Goal: Task Accomplishment & Management: Manage account settings

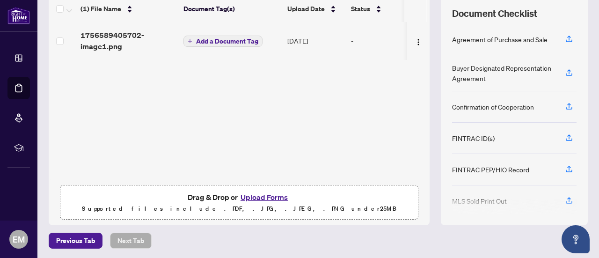
scroll to position [39, 0]
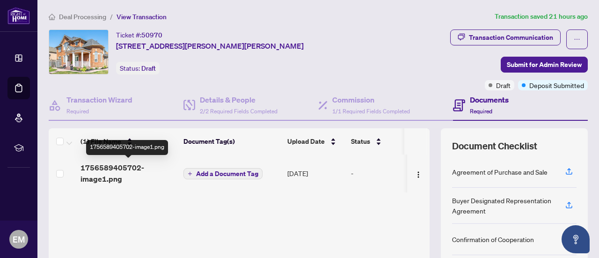
click at [110, 171] on span "1756589405702-image1.png" at bounding box center [127, 173] width 95 height 22
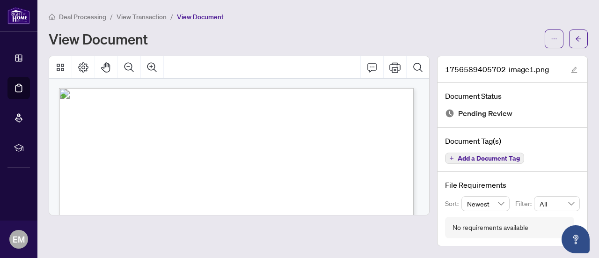
click at [141, 17] on span "View Transaction" at bounding box center [142, 17] width 50 height 8
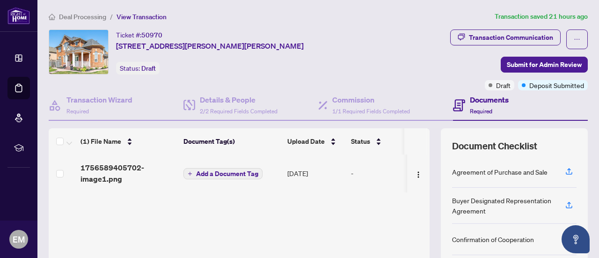
click at [240, 174] on span "Add a Document Tag" at bounding box center [227, 173] width 62 height 7
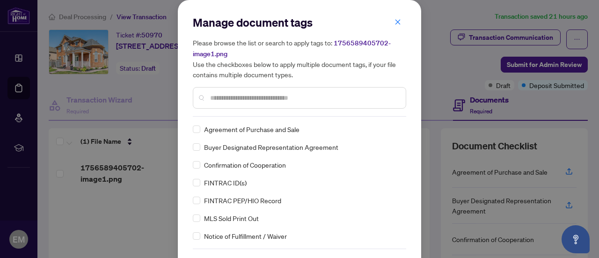
click at [233, 96] on input "text" at bounding box center [304, 98] width 188 height 10
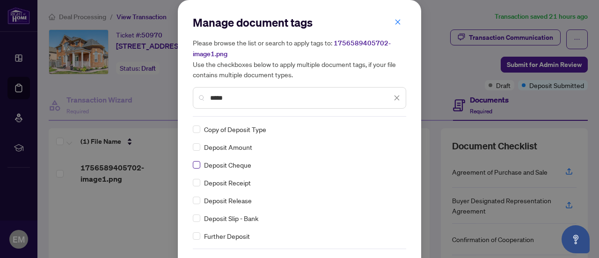
type input "*****"
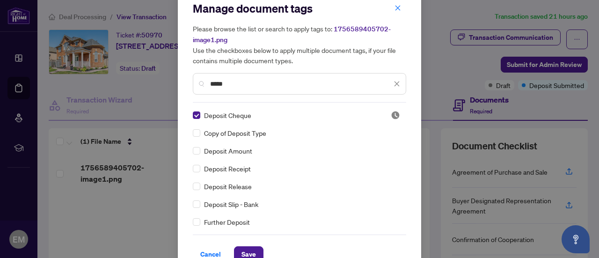
scroll to position [31, 0]
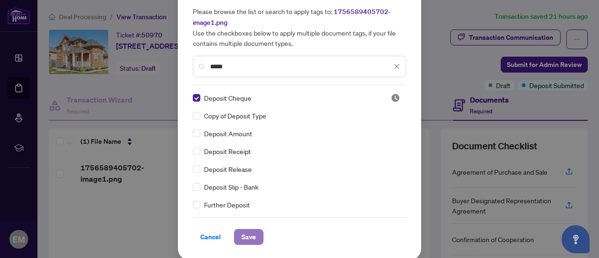
click at [248, 232] on span "Save" at bounding box center [248, 236] width 15 height 15
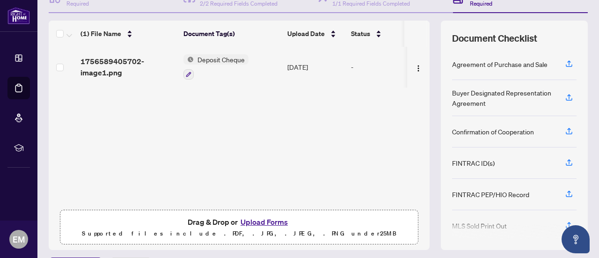
scroll to position [132, 0]
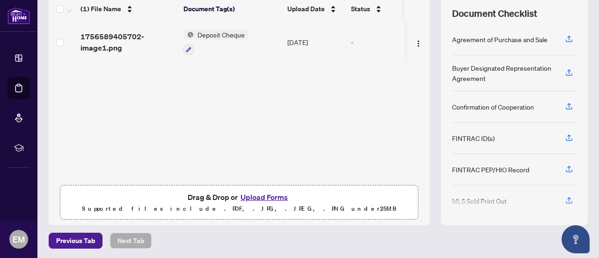
click at [258, 195] on button "Upload Forms" at bounding box center [264, 197] width 53 height 12
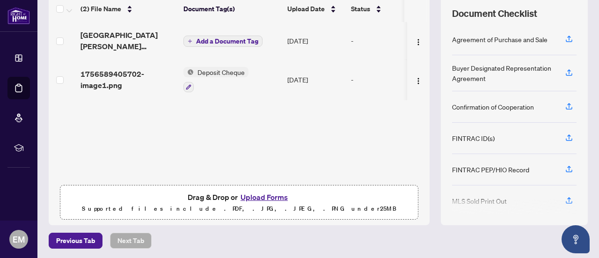
click at [245, 38] on span "Add a Document Tag" at bounding box center [227, 41] width 62 height 7
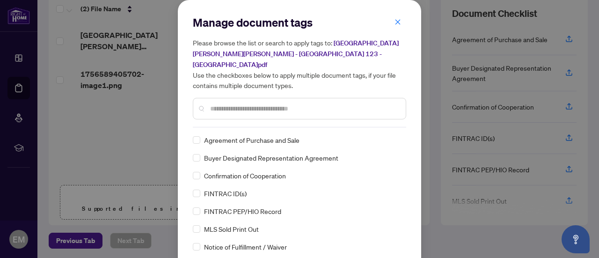
click at [228, 103] on input "text" at bounding box center [304, 108] width 188 height 10
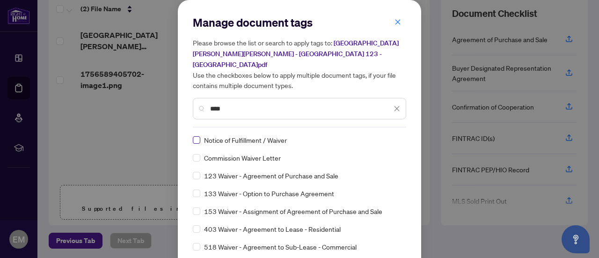
type input "****"
click at [408, 98] on div "Manage document tags Please browse the list or search to apply tags to: [STREET…" at bounding box center [299, 151] width 243 height 302
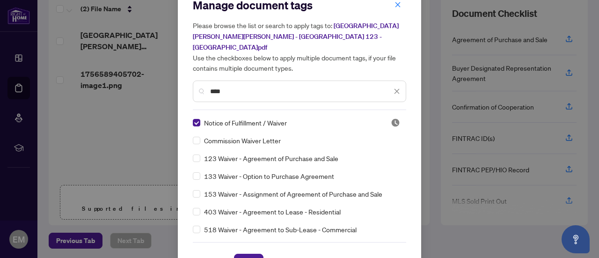
scroll to position [31, 0]
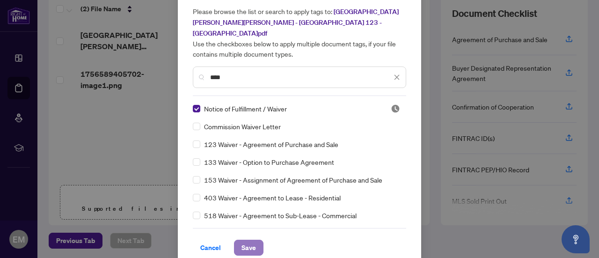
click at [242, 240] on span "Save" at bounding box center [248, 247] width 15 height 15
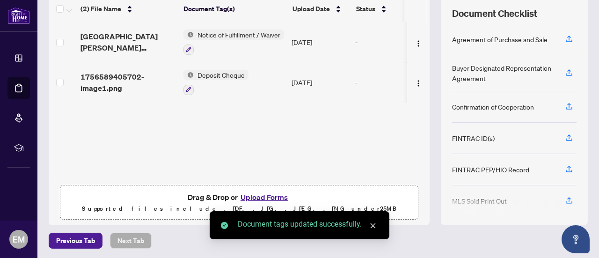
click at [258, 193] on button "Upload Forms" at bounding box center [264, 197] width 53 height 12
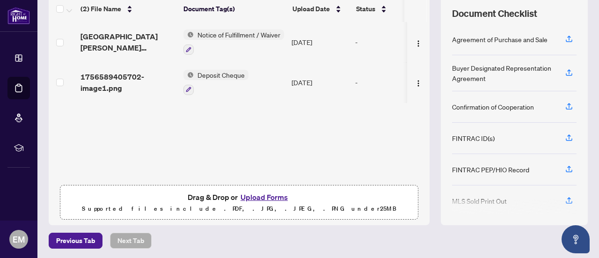
click at [264, 195] on button "Upload Forms" at bounding box center [264, 197] width 53 height 12
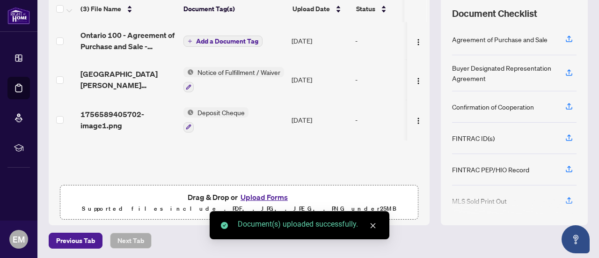
click at [218, 40] on span "Add a Document Tag" at bounding box center [227, 41] width 62 height 7
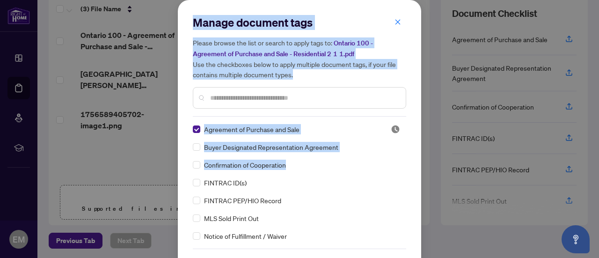
drag, startPoint x: 165, startPoint y: 140, endPoint x: 404, endPoint y: 160, distance: 240.5
click at [401, 160] on div "Manage document tags Please browse the list or search to apply tags to: Ontario…" at bounding box center [299, 129] width 599 height 258
click at [411, 159] on div "Manage document tags Please browse the list or search to apply tags to: Ontario…" at bounding box center [299, 145] width 243 height 291
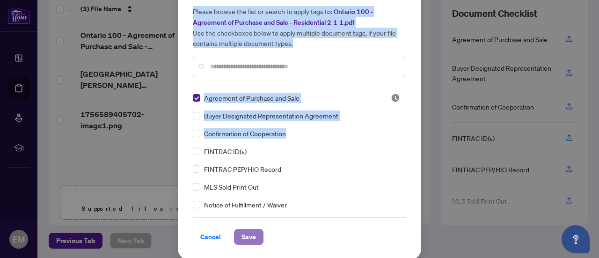
click at [254, 234] on button "Save" at bounding box center [248, 237] width 29 height 16
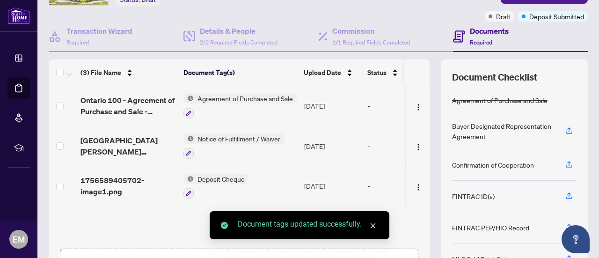
scroll to position [94, 0]
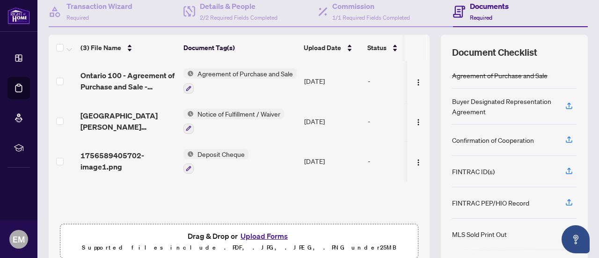
click at [252, 234] on button "Upload Forms" at bounding box center [264, 236] width 53 height 12
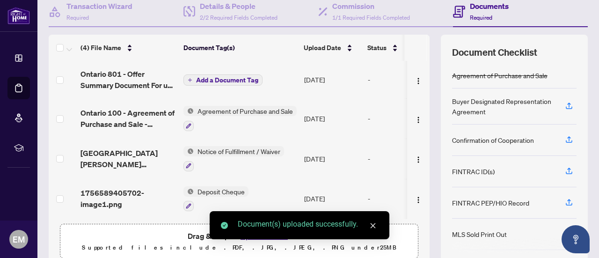
scroll to position [0, 0]
click at [241, 78] on span "Add a Document Tag" at bounding box center [227, 80] width 62 height 7
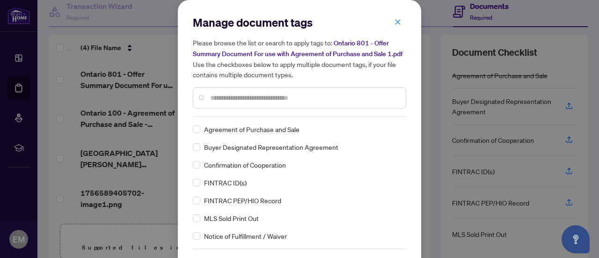
click at [241, 99] on input "text" at bounding box center [304, 98] width 188 height 10
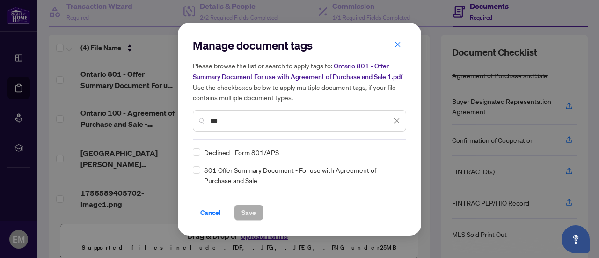
type input "***"
click at [200, 174] on div "801 Offer Summary Document - For use with Agreement of Purchase and Sale" at bounding box center [297, 175] width 208 height 21
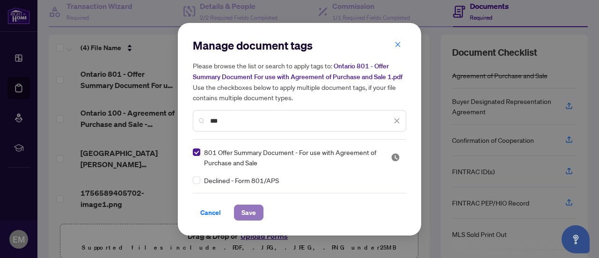
click at [237, 212] on button "Save" at bounding box center [248, 212] width 29 height 16
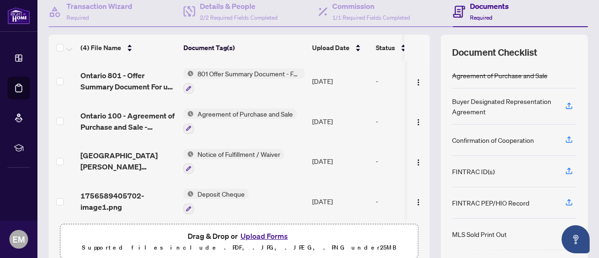
click at [274, 232] on button "Upload Forms" at bounding box center [264, 236] width 53 height 12
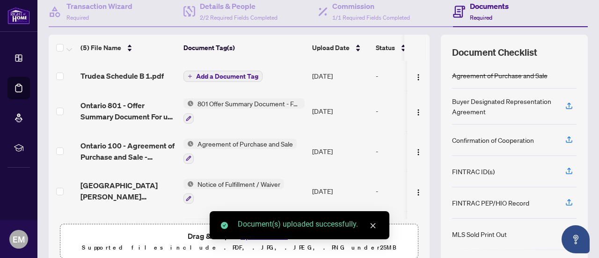
click at [237, 75] on span "Add a Document Tag" at bounding box center [227, 76] width 62 height 7
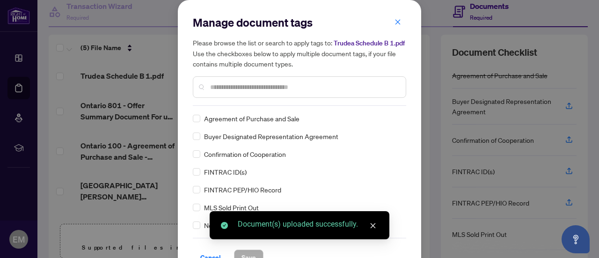
click at [237, 90] on input "text" at bounding box center [304, 87] width 188 height 10
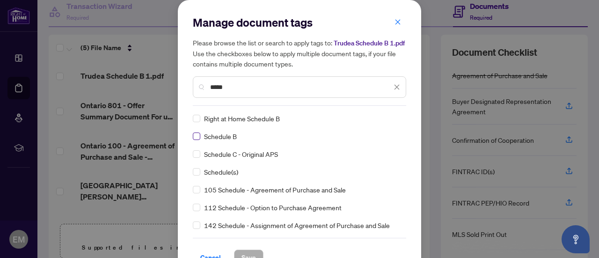
type input "*****"
click at [249, 254] on span "Save" at bounding box center [248, 257] width 15 height 15
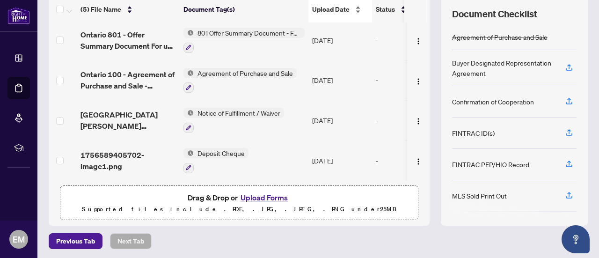
scroll to position [132, 0]
click at [252, 194] on button "Upload Forms" at bounding box center [264, 197] width 53 height 12
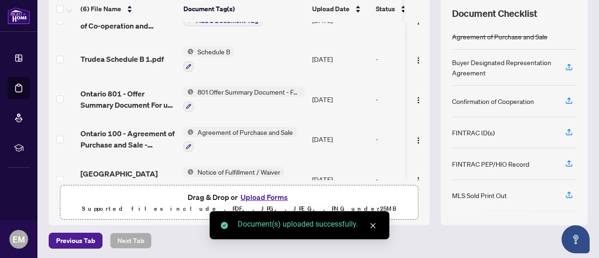
scroll to position [0, 0]
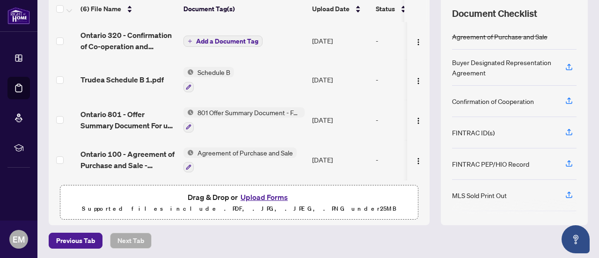
click at [213, 41] on span "Add a Document Tag" at bounding box center [227, 41] width 62 height 7
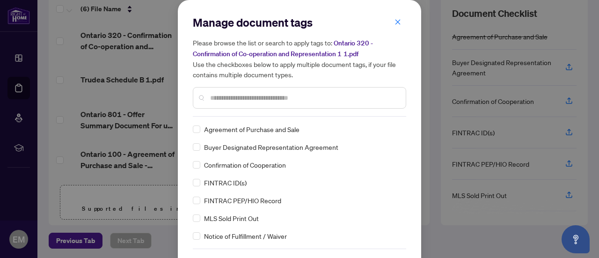
click at [231, 96] on input "text" at bounding box center [304, 98] width 188 height 10
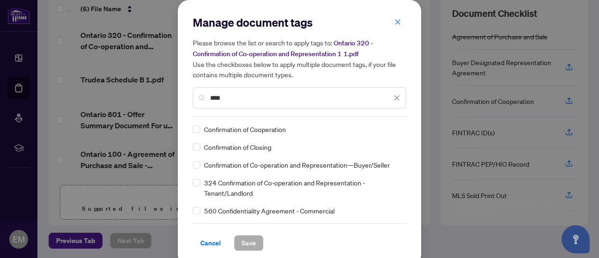
type input "****"
click at [248, 237] on span "Save" at bounding box center [248, 242] width 15 height 15
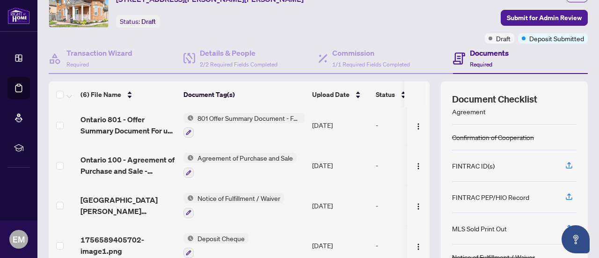
scroll to position [94, 0]
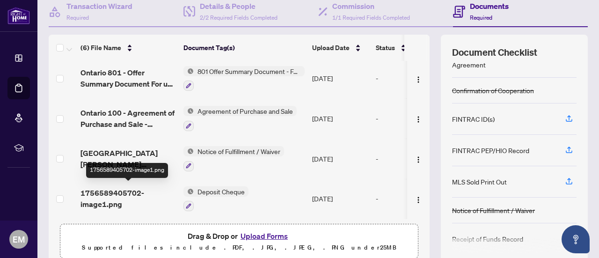
click at [113, 190] on span "1756589405702-image1.png" at bounding box center [127, 198] width 95 height 22
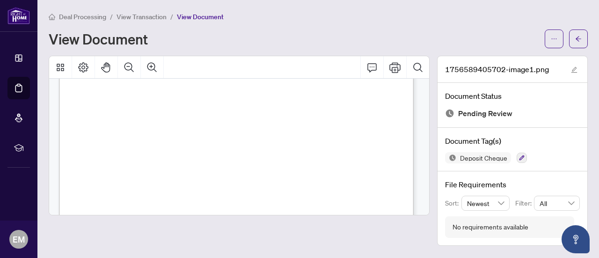
scroll to position [212, 0]
click at [153, 67] on icon "Zoom In" at bounding box center [151, 67] width 11 height 11
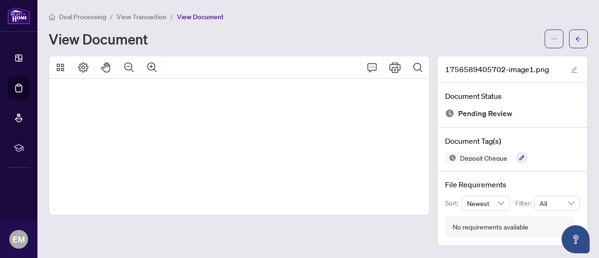
scroll to position [39, 44]
click at [129, 62] on icon "Zoom Out" at bounding box center [128, 66] width 9 height 9
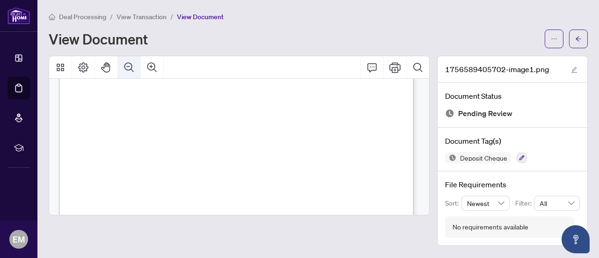
scroll to position [30, 0]
click at [140, 16] on span "View Transaction" at bounding box center [142, 17] width 50 height 8
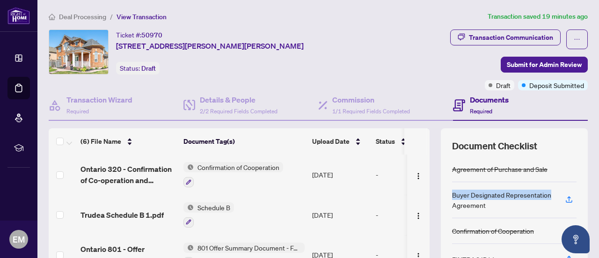
drag, startPoint x: 445, startPoint y: 193, endPoint x: 547, endPoint y: 190, distance: 101.6
click at [547, 190] on div "Buyer Designated Representation Agreement" at bounding box center [514, 200] width 124 height 36
copy div "Buyer Designated Representation"
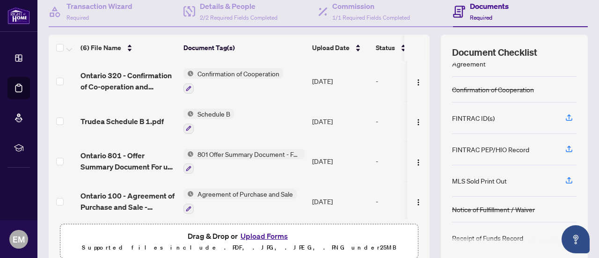
scroll to position [34, 0]
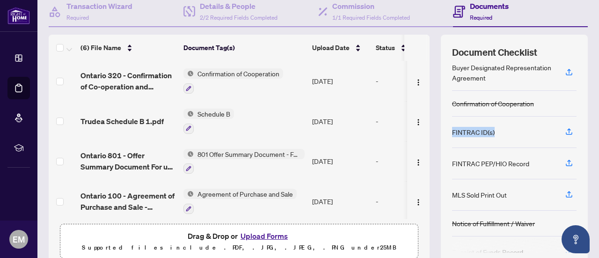
drag, startPoint x: 445, startPoint y: 131, endPoint x: 494, endPoint y: 130, distance: 49.2
click at [494, 130] on div "FINTRAC ID(s)" at bounding box center [514, 132] width 124 height 31
drag, startPoint x: 479, startPoint y: 162, endPoint x: 507, endPoint y: 162, distance: 27.6
click at [507, 162] on div "FINTRAC PEP/HIO Record" at bounding box center [490, 163] width 77 height 10
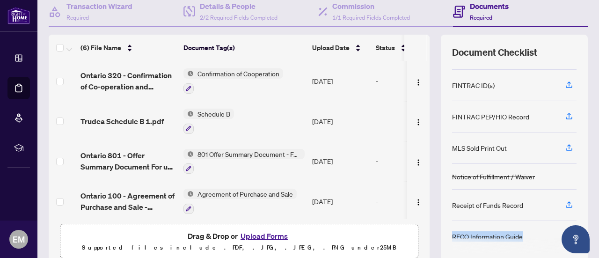
drag, startPoint x: 445, startPoint y: 232, endPoint x: 506, endPoint y: 233, distance: 61.3
click at [520, 231] on div "Document Checklist Agreement of Purchase and Sale Buyer Designated Representati…" at bounding box center [514, 149] width 147 height 229
copy div "RECO Information Guide"
